Goal: Information Seeking & Learning: Learn about a topic

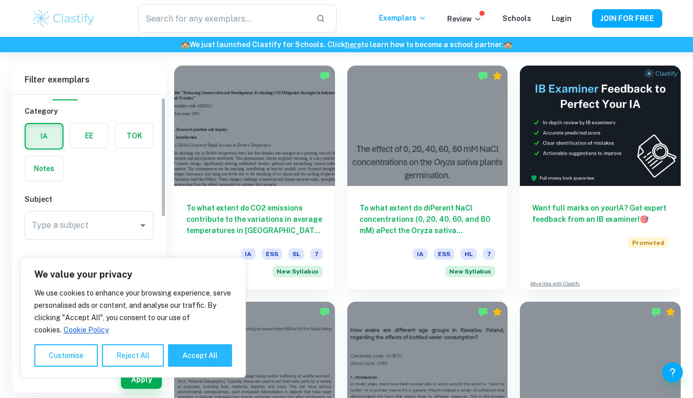
scroll to position [17, 0]
click at [92, 129] on label "button" at bounding box center [89, 137] width 38 height 25
click at [0, 0] on input "radio" at bounding box center [0, 0] width 0 height 0
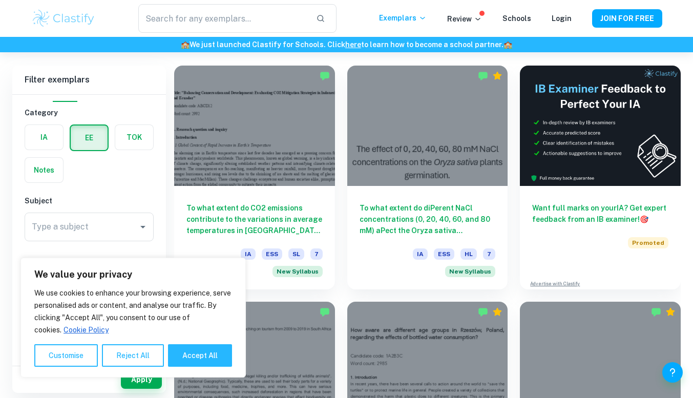
click at [66, 229] on div "Type a subject Type a subject" at bounding box center [89, 227] width 129 height 29
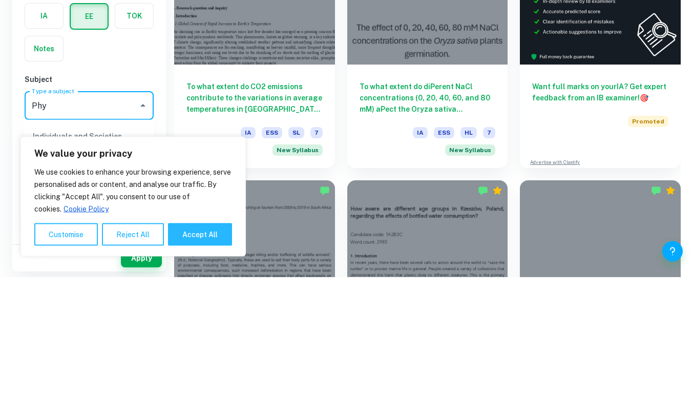
type input "Phy"
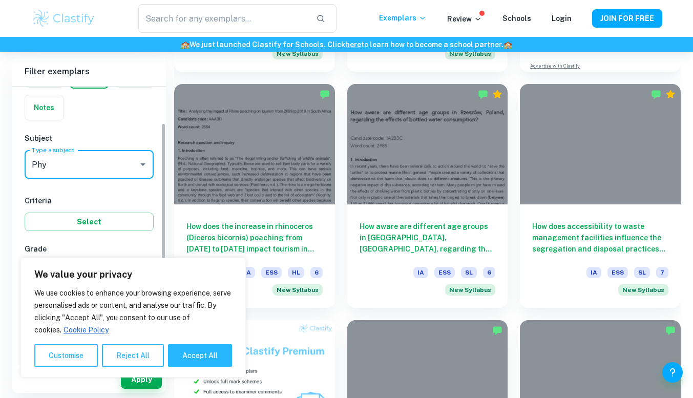
scroll to position [70, 0]
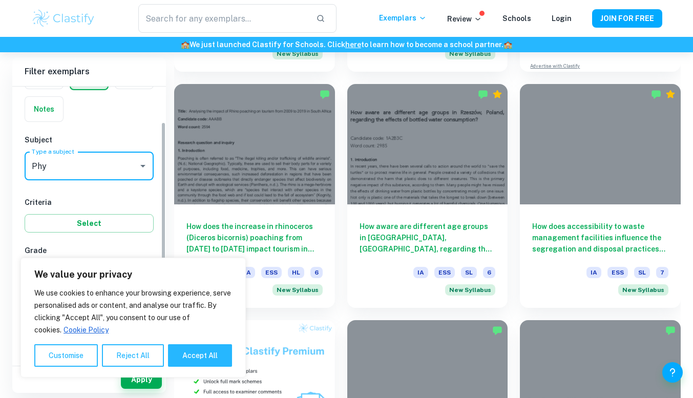
click at [61, 151] on label "Type a subject" at bounding box center [53, 151] width 43 height 9
click at [61, 156] on input "Phy" at bounding box center [81, 165] width 105 height 19
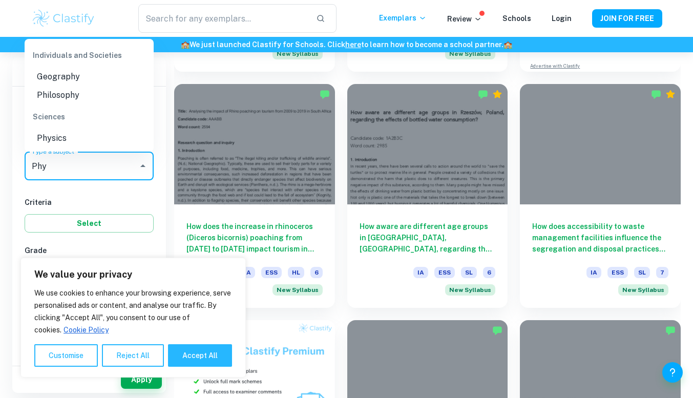
click at [77, 133] on li "Physics" at bounding box center [89, 138] width 129 height 18
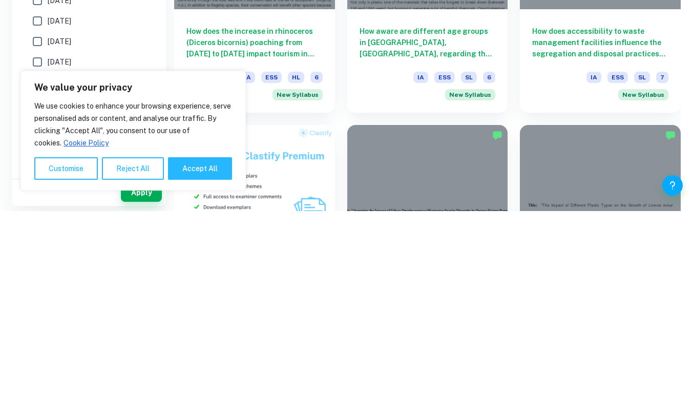
scroll to position [507, 0]
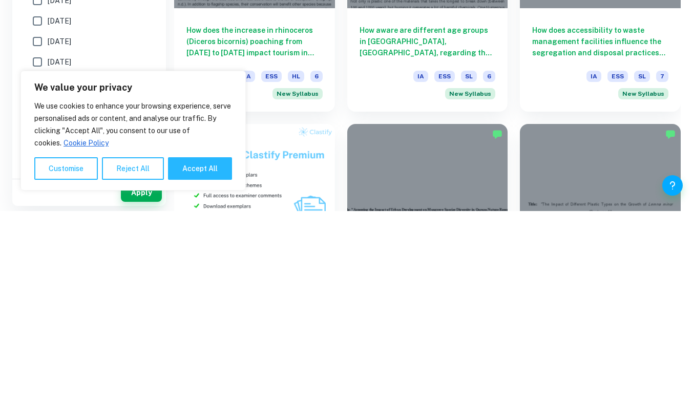
type input "Physics"
click at [202, 354] on button "Accept All" at bounding box center [200, 355] width 64 height 23
checkbox input "true"
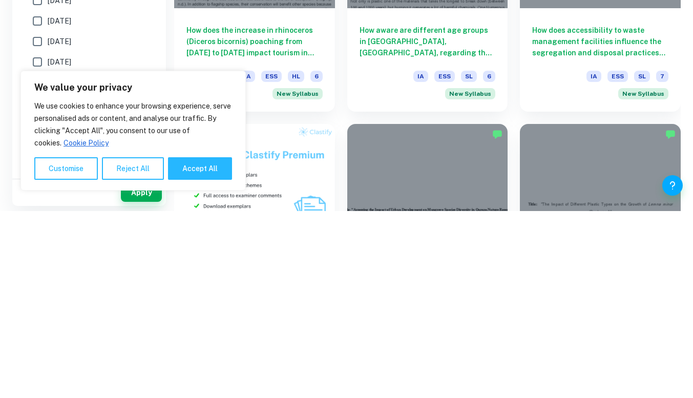
checkbox input "true"
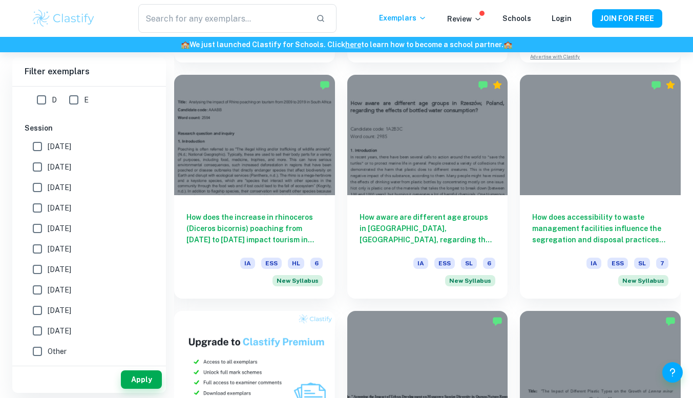
click at [135, 379] on button "Apply" at bounding box center [141, 380] width 41 height 18
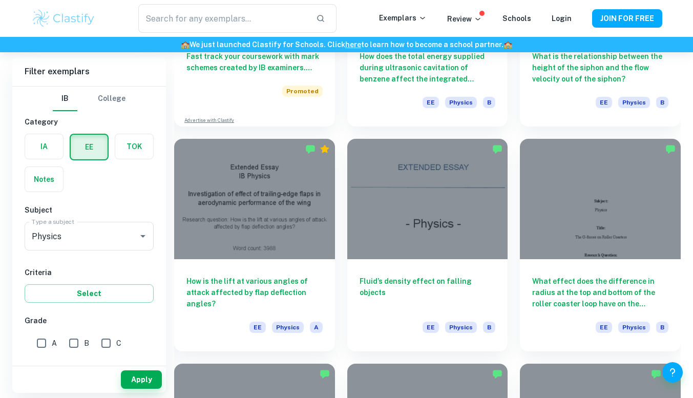
scroll to position [665, 0]
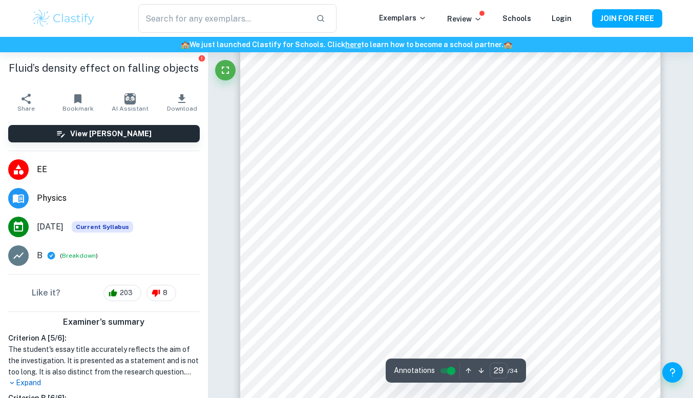
scroll to position [15767, 0]
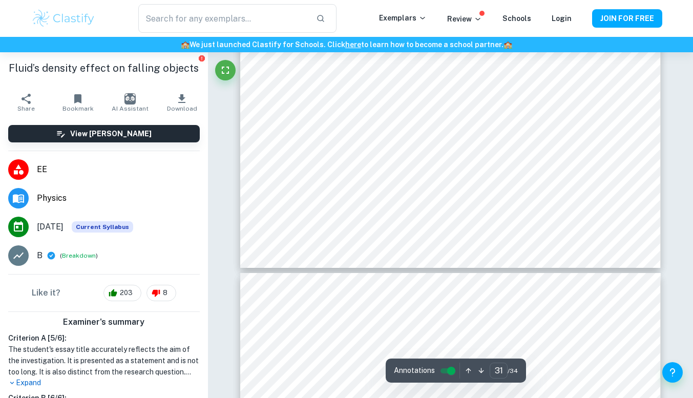
type input "32"
